Goal: Share content: Share content

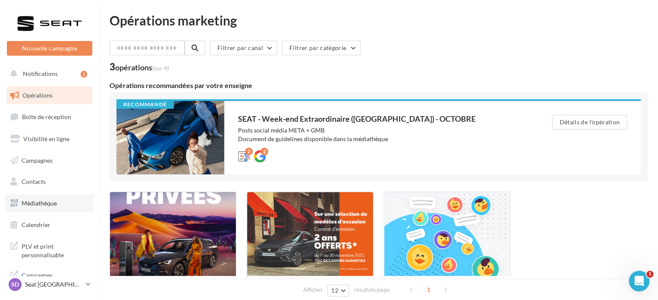
click at [29, 201] on span "Médiathèque" at bounding box center [39, 202] width 35 height 7
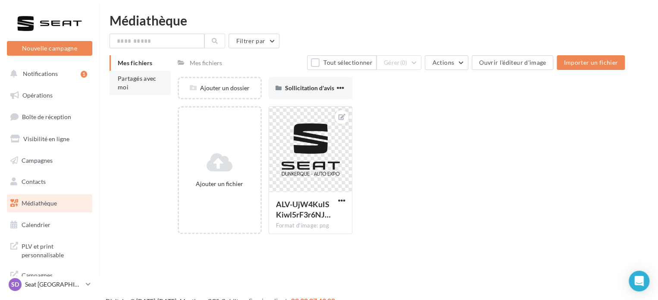
click at [132, 87] on li "Partagés avec moi" at bounding box center [140, 83] width 61 height 24
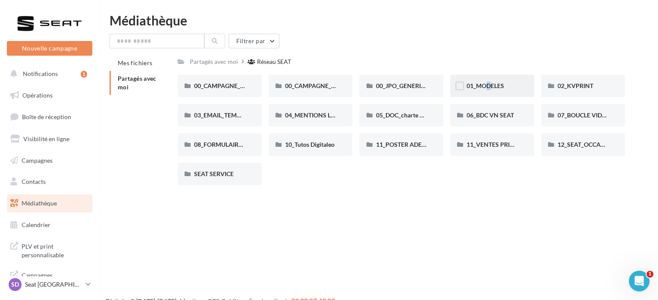
click at [480, 84] on span "01_MODELES" at bounding box center [486, 85] width 38 height 7
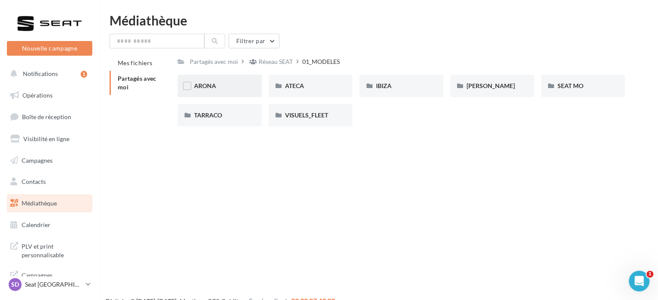
click at [208, 84] on span "ARONA" at bounding box center [205, 85] width 22 height 7
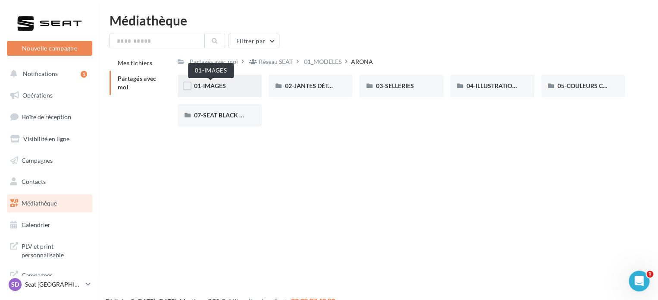
click at [215, 84] on span "01-IMAGES" at bounding box center [210, 85] width 32 height 7
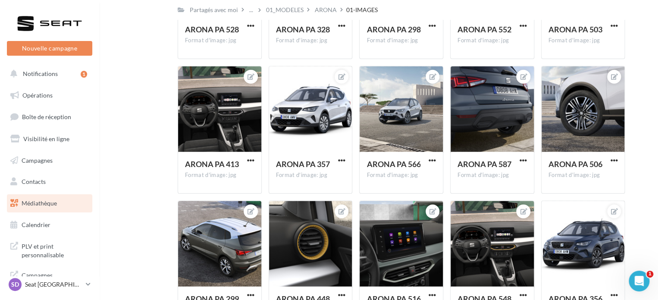
scroll to position [1136, 0]
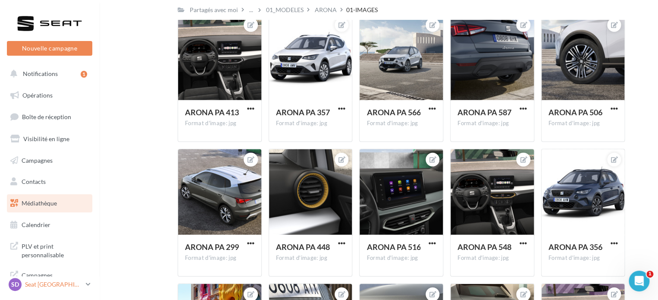
click at [41, 286] on p "Seat [GEOGRAPHIC_DATA]" at bounding box center [53, 284] width 57 height 9
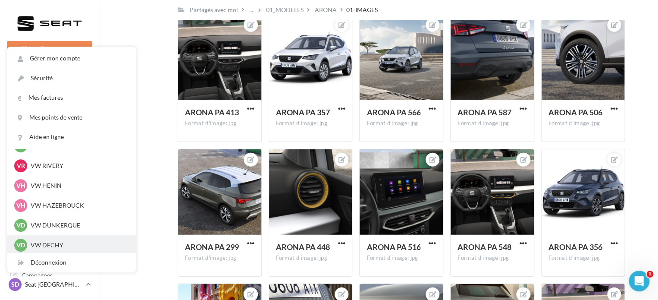
scroll to position [317, 0]
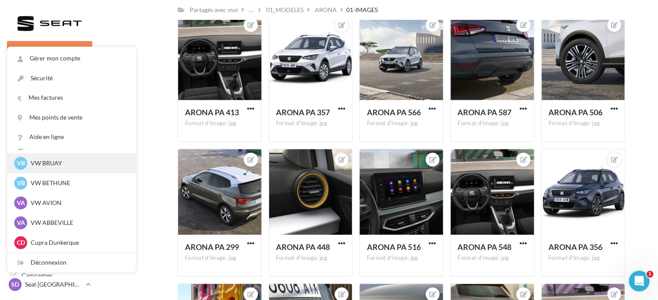
click at [47, 166] on p "VW BRUAY" at bounding box center [78, 163] width 95 height 9
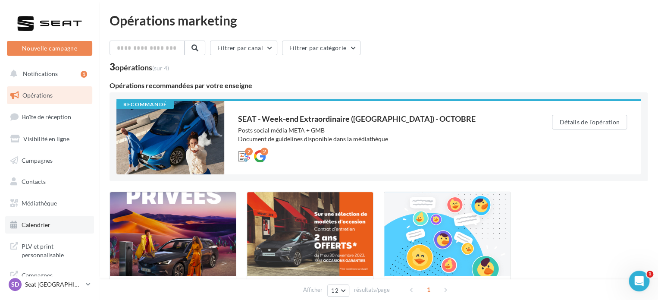
scroll to position [7, 0]
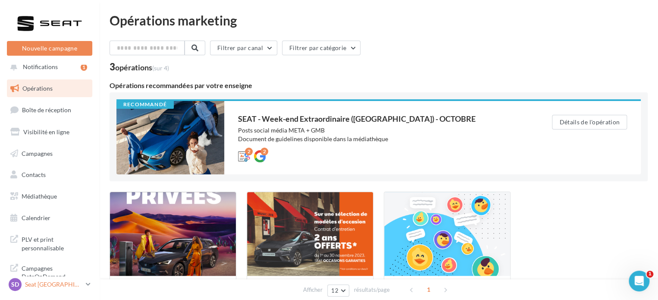
click at [60, 288] on p "Seat [GEOGRAPHIC_DATA]" at bounding box center [53, 284] width 57 height 9
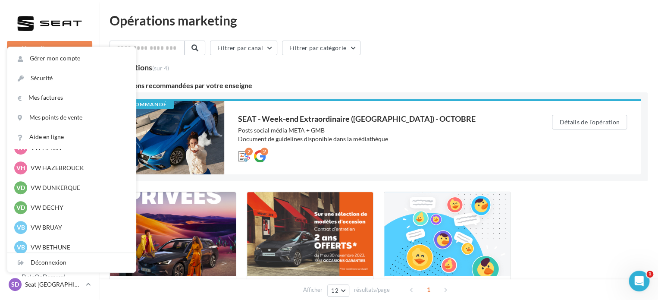
scroll to position [317, 0]
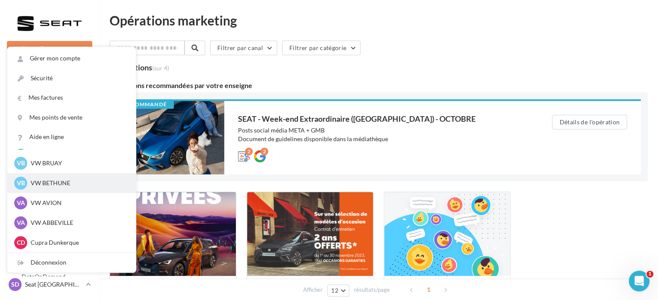
click at [50, 184] on p "VW BETHUNE" at bounding box center [78, 183] width 95 height 9
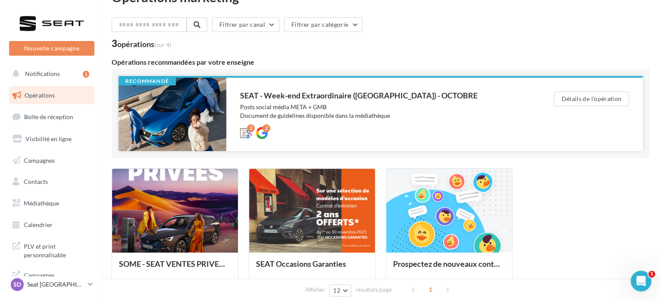
scroll to position [43, 0]
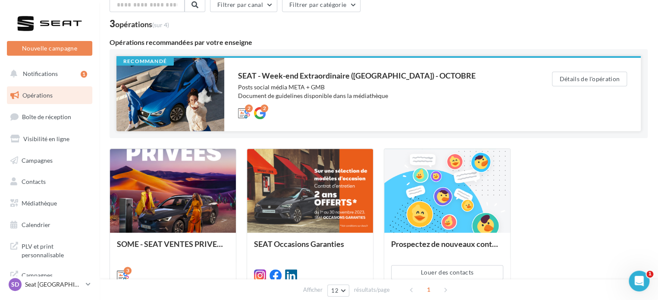
click at [284, 75] on div "SEAT - Week-end Extraordinaire ([GEOGRAPHIC_DATA]) - OCTOBRE" at bounding box center [377, 76] width 279 height 8
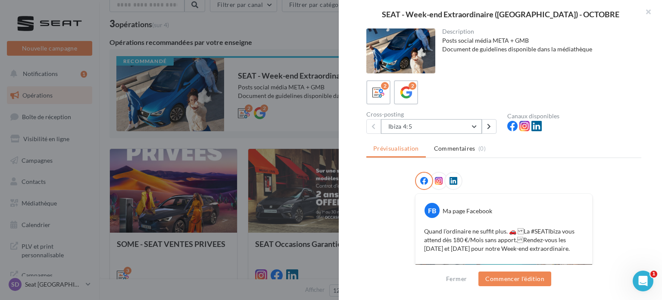
click at [406, 129] on button "Ibiza 4:5" at bounding box center [431, 126] width 101 height 15
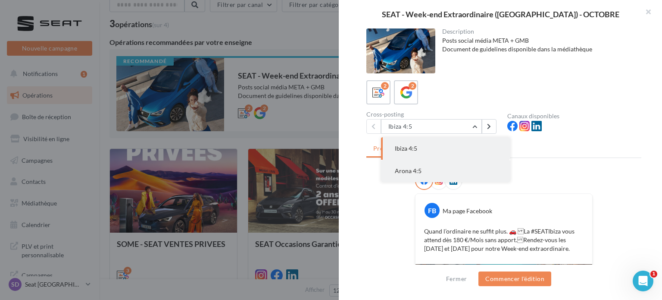
click at [406, 180] on button "Arona 4:5" at bounding box center [445, 171] width 129 height 22
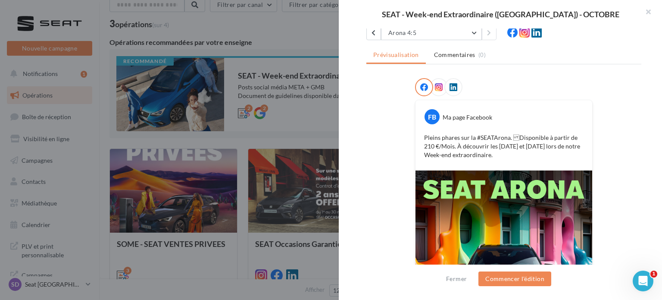
scroll to position [7, 0]
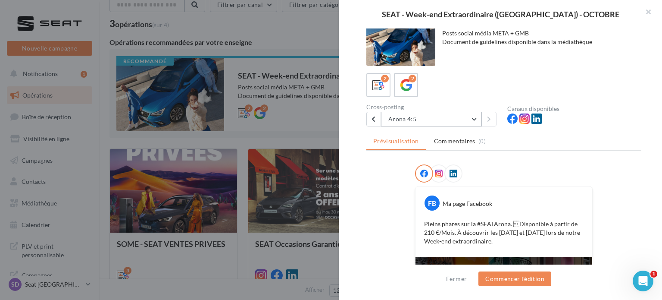
click at [467, 119] on button "Arona 4:5" at bounding box center [431, 119] width 101 height 15
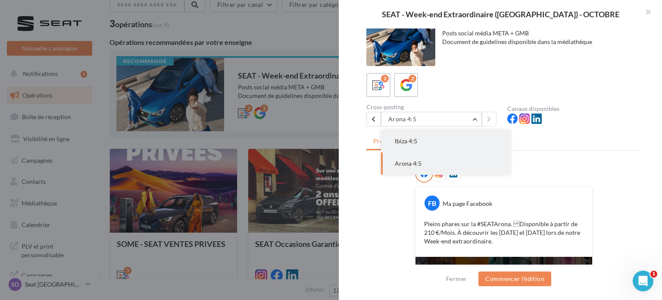
click at [426, 138] on button "Ibiza 4:5" at bounding box center [445, 141] width 129 height 22
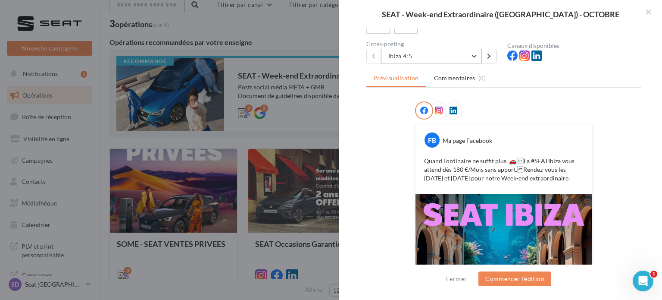
scroll to position [0, 0]
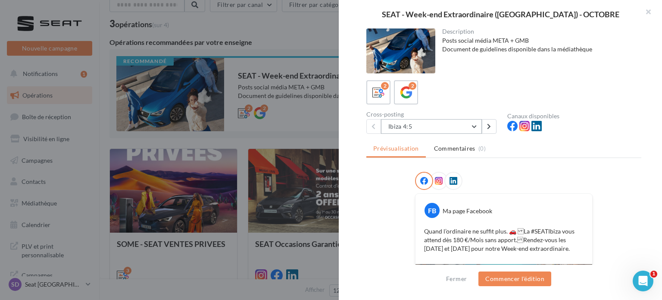
click at [434, 120] on button "Ibiza 4:5" at bounding box center [431, 126] width 101 height 15
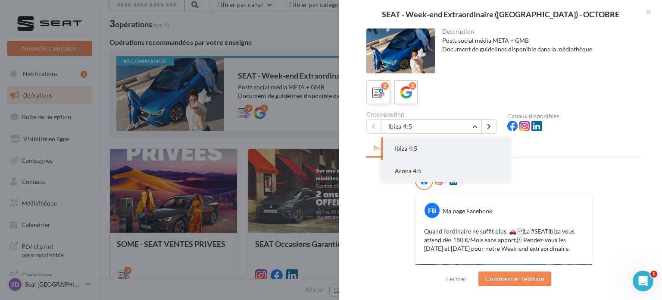
click at [412, 163] on button "Arona 4:5" at bounding box center [445, 171] width 129 height 22
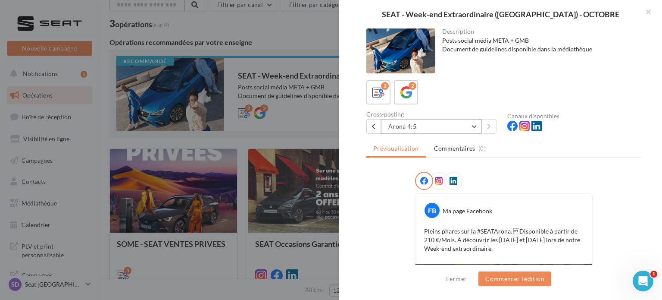
click at [431, 131] on button "Arona 4:5" at bounding box center [431, 126] width 101 height 15
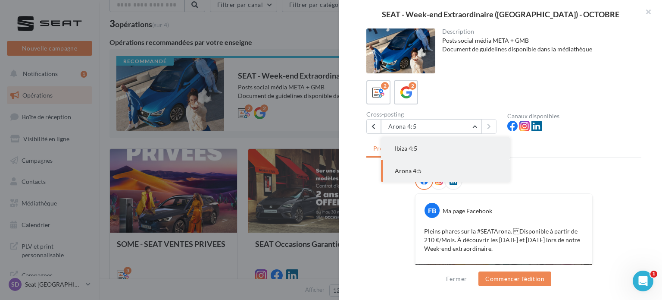
click at [412, 151] on span "Ibiza 4:5" at bounding box center [406, 147] width 22 height 7
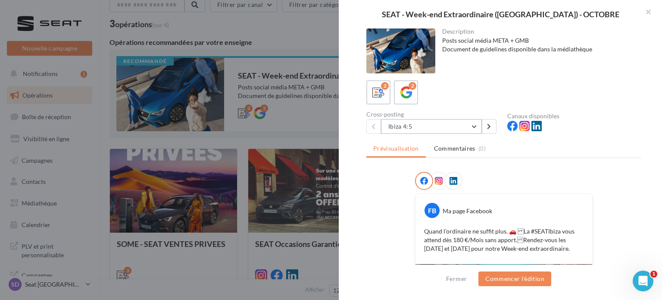
click at [432, 131] on button "Ibiza 4:5" at bounding box center [431, 126] width 101 height 15
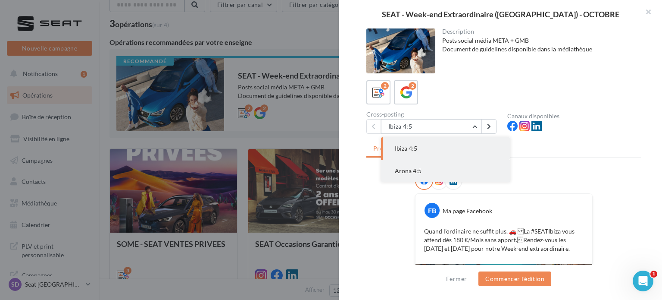
click at [430, 166] on button "Arona 4:5" at bounding box center [445, 171] width 129 height 22
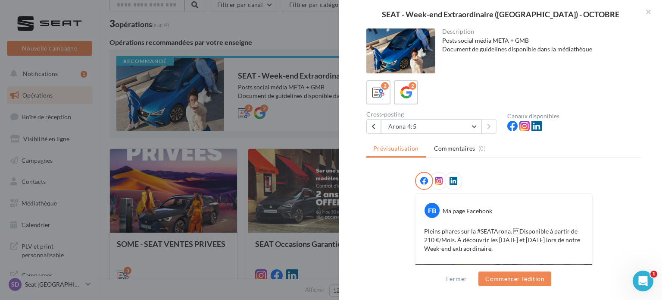
click at [426, 113] on div "Cross-posting" at bounding box center [434, 114] width 134 height 6
click at [427, 125] on button "Arona 4:5" at bounding box center [431, 126] width 101 height 15
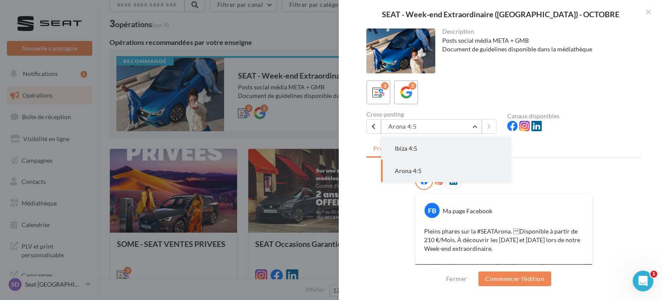
click at [421, 149] on button "Ibiza 4:5" at bounding box center [445, 148] width 129 height 22
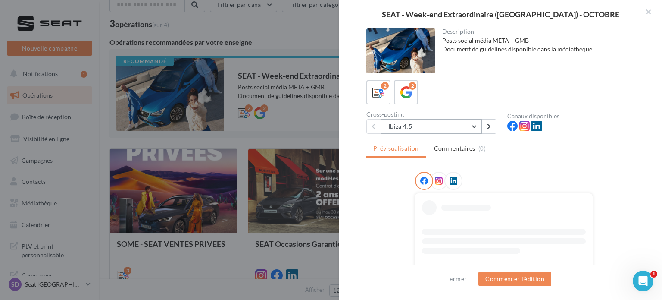
click at [435, 120] on button "Ibiza 4:5" at bounding box center [431, 126] width 101 height 15
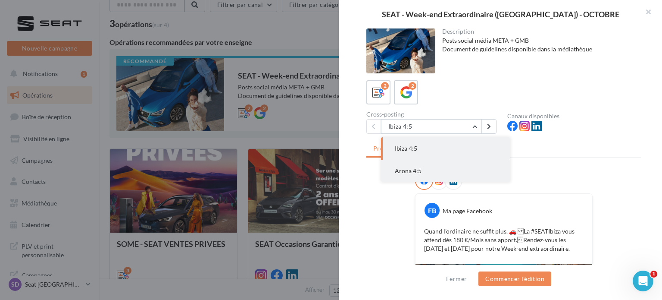
click at [423, 168] on button "Arona 4:5" at bounding box center [445, 171] width 129 height 22
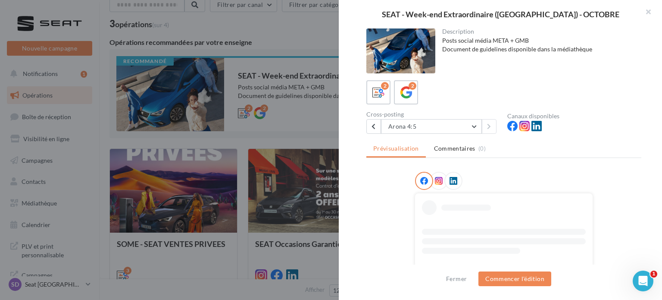
click at [571, 146] on ul "Prévisualisation Commentaires (0)" at bounding box center [504, 149] width 275 height 17
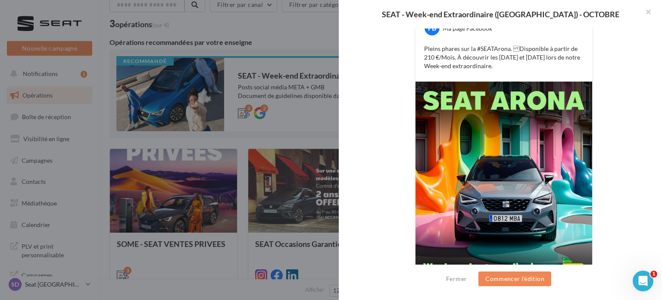
scroll to position [223, 0]
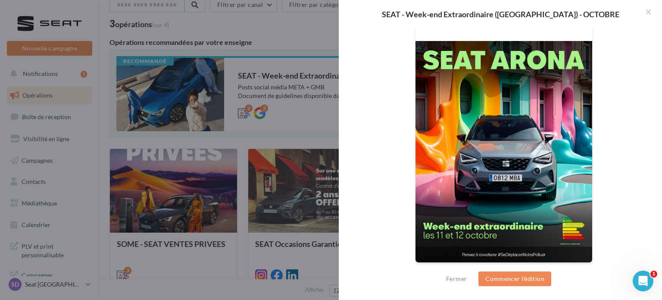
click at [611, 160] on div "FB Ma page Facebook Pleins phares sur la #SEATArona. Disponible à partir de 21…" at bounding box center [504, 111] width 275 height 325
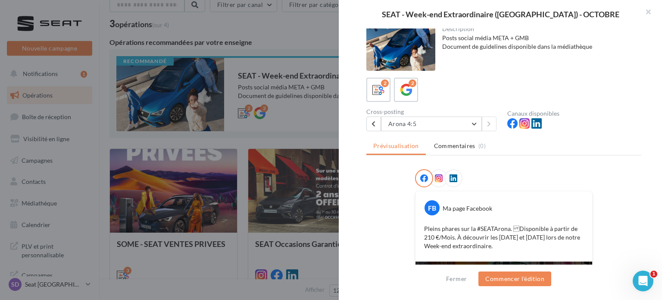
scroll to position [0, 0]
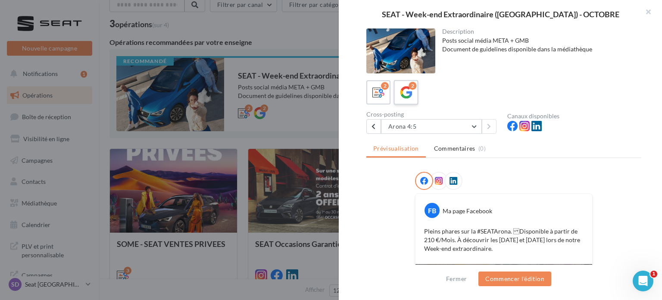
click at [411, 86] on div "2" at bounding box center [413, 86] width 8 height 8
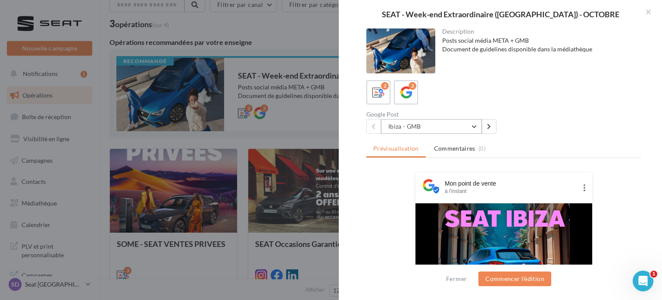
click at [426, 125] on button "Ibiza - GMB" at bounding box center [431, 126] width 101 height 15
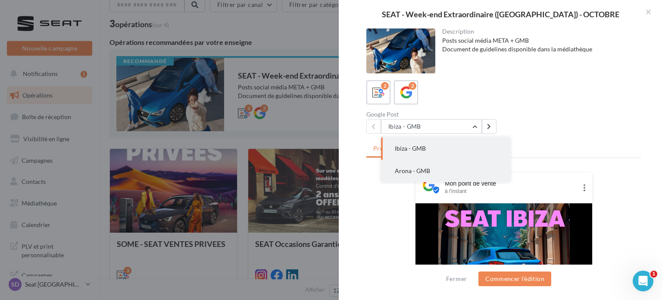
click at [414, 163] on button "Arona - GMB" at bounding box center [445, 171] width 129 height 22
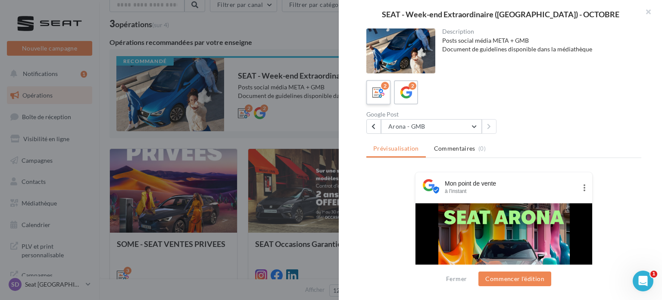
click at [377, 95] on icon at bounding box center [379, 92] width 13 height 13
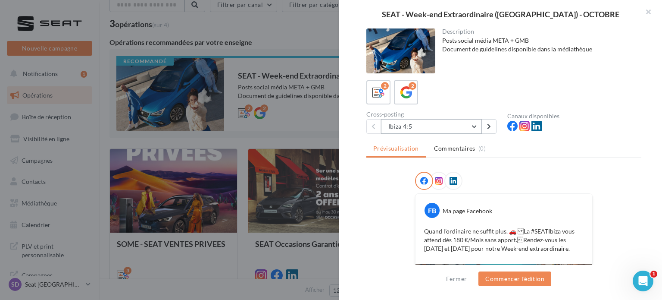
click at [433, 130] on button "Ibiza 4:5" at bounding box center [431, 126] width 101 height 15
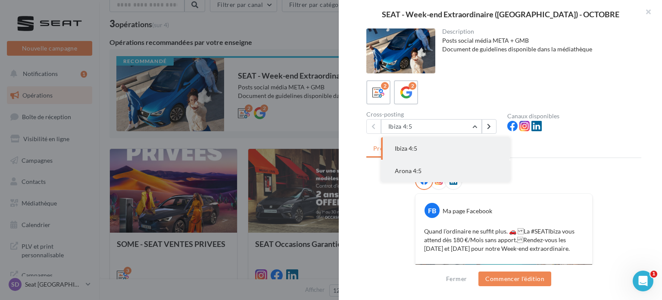
click at [429, 169] on button "Arona 4:5" at bounding box center [445, 171] width 129 height 22
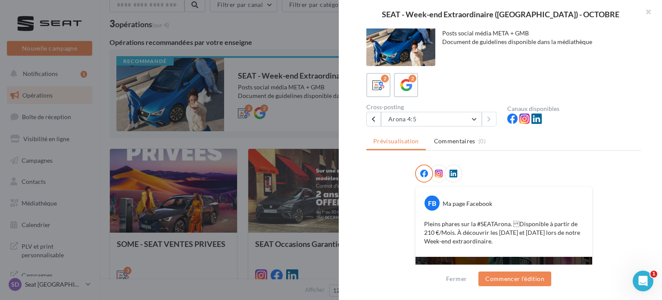
scroll to position [94, 0]
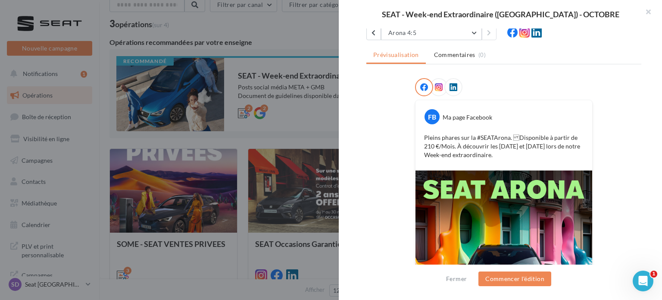
click at [386, 127] on div "FB Ma page Facebook Pleins phares sur la #SEATArona. Disponible à partir de 21…" at bounding box center [504, 240] width 275 height 325
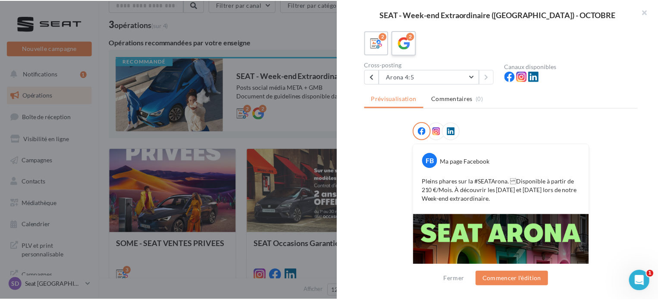
scroll to position [0, 0]
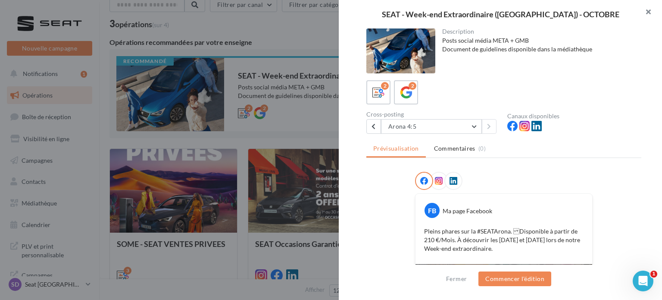
click at [647, 12] on button "button" at bounding box center [645, 13] width 34 height 26
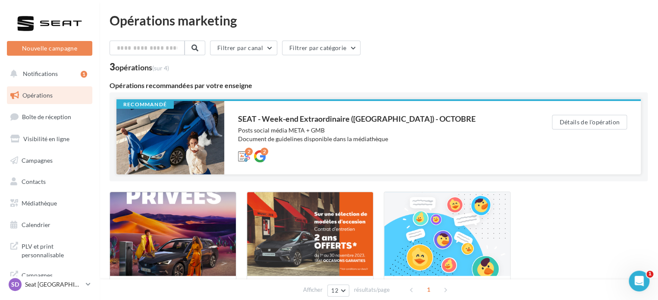
click at [262, 121] on div "SEAT - Week-end Extraordinaire ([GEOGRAPHIC_DATA]) - OCTOBRE" at bounding box center [377, 119] width 279 height 8
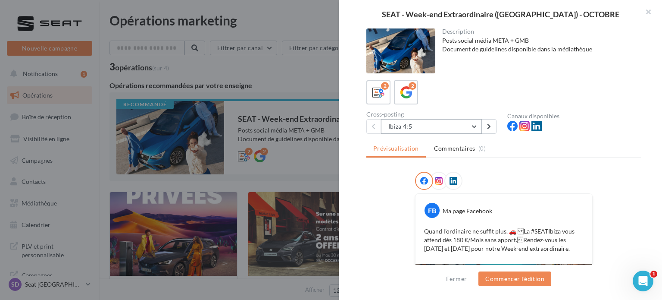
click at [450, 119] on button "Ibiza 4:5" at bounding box center [431, 126] width 101 height 15
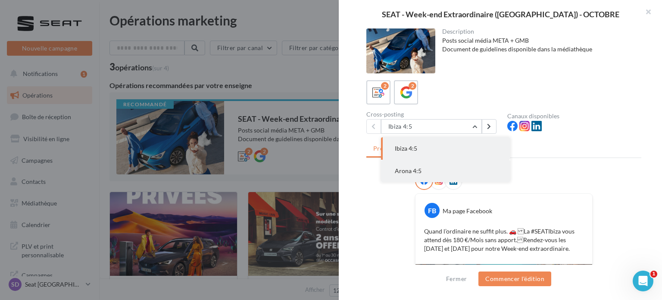
click at [404, 170] on span "Arona 4:5" at bounding box center [408, 170] width 27 height 7
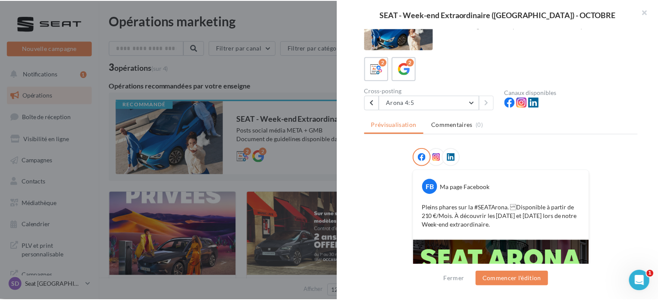
scroll to position [43, 0]
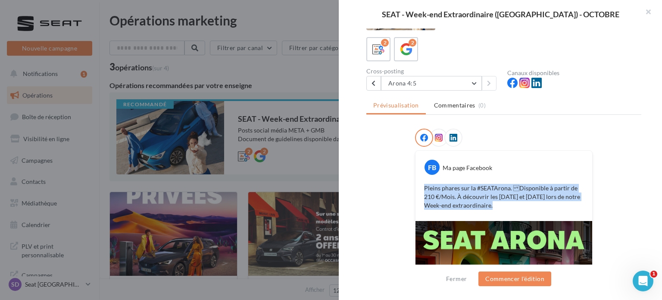
drag, startPoint x: 495, startPoint y: 204, endPoint x: 420, endPoint y: 188, distance: 76.6
click at [420, 188] on div "Pleins phares sur la #SEATArona. Disponible à partir de 210 €/Mois. À découvri…" at bounding box center [504, 197] width 172 height 30
copy p "Pleins phares sur la #SEATArona. Disponible à partir de 210 €/Mois. À découvri…"
click at [648, 11] on button "button" at bounding box center [645, 13] width 34 height 26
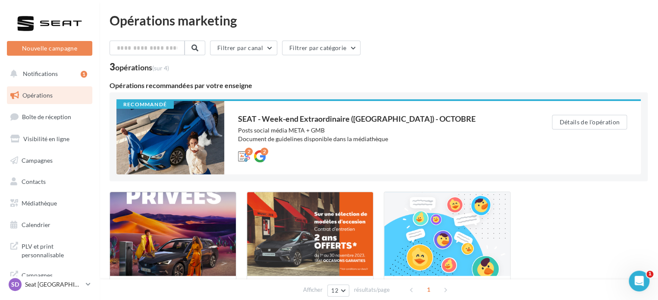
click at [402, 74] on div "Filtrer par canal Filtrer par catégorie 3 opérations (sur 4) Opérations recomma…" at bounding box center [379, 199] width 538 height 317
